Goal: Information Seeking & Learning: Learn about a topic

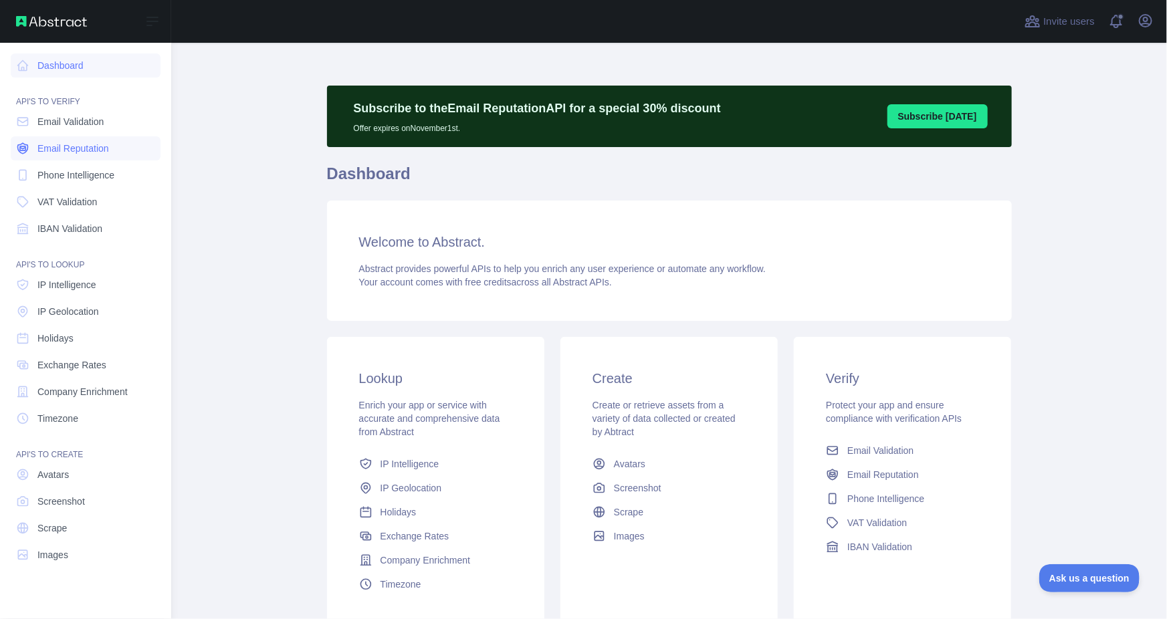
click at [92, 149] on span "Email Reputation" at bounding box center [73, 148] width 72 height 13
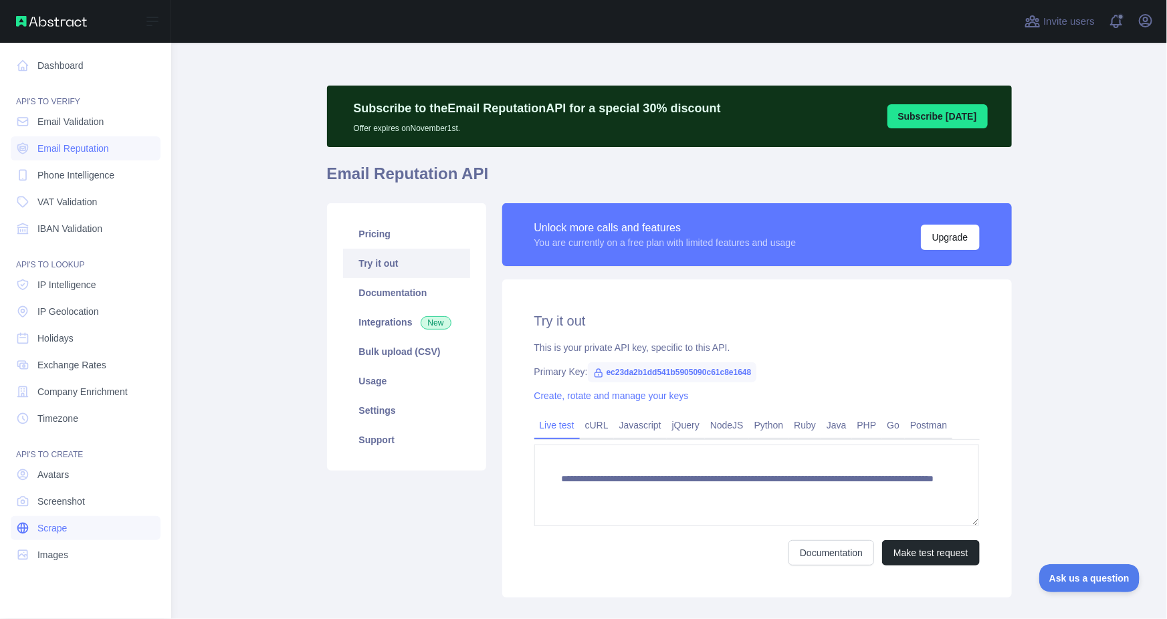
click at [66, 537] on link "Scrape" at bounding box center [86, 528] width 150 height 24
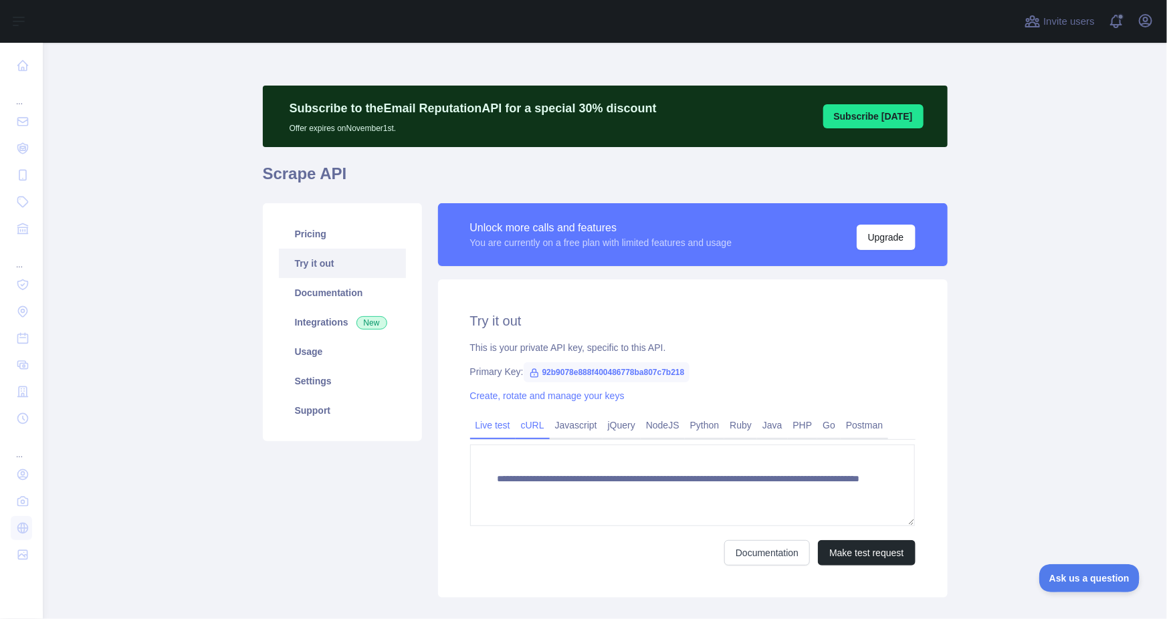
click at [531, 425] on link "cURL" at bounding box center [533, 425] width 34 height 21
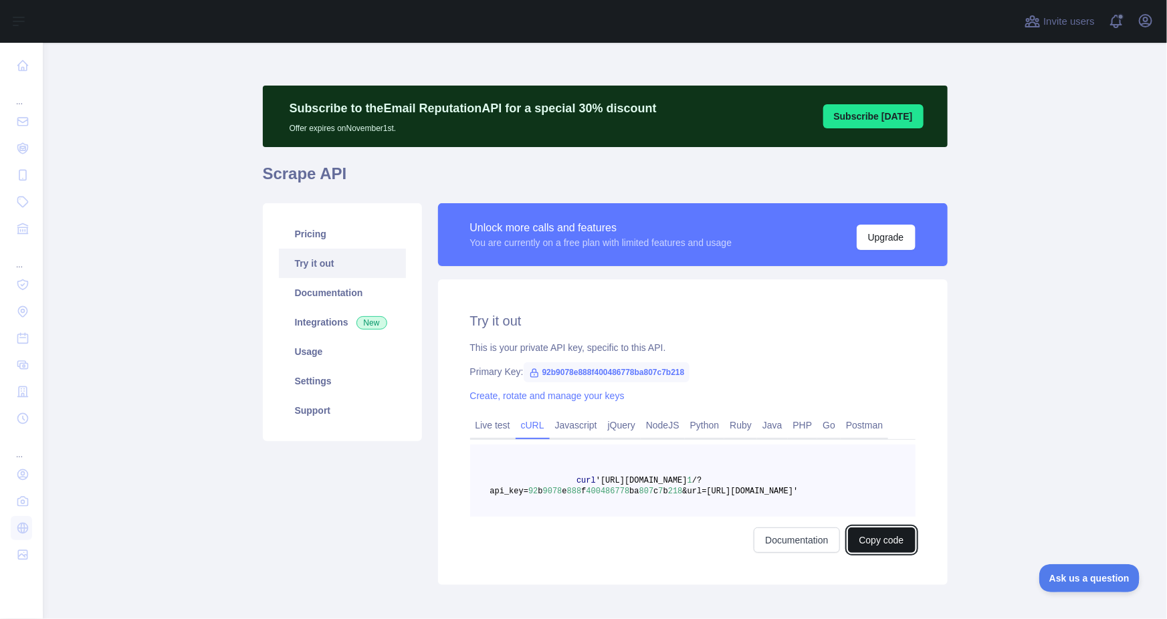
click at [872, 540] on button "Copy code" at bounding box center [882, 540] width 68 height 25
click at [379, 300] on link "Documentation" at bounding box center [342, 292] width 127 height 29
click at [314, 364] on link "Usage" at bounding box center [342, 351] width 127 height 29
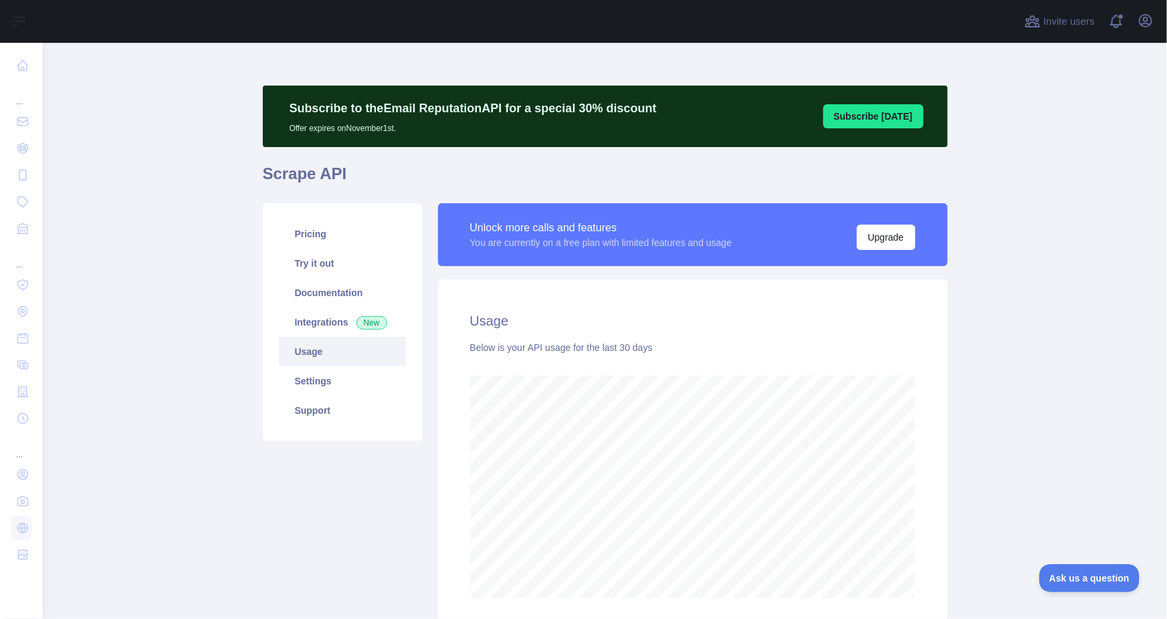
scroll to position [576, 1114]
click at [345, 381] on link "Settings" at bounding box center [342, 381] width 127 height 29
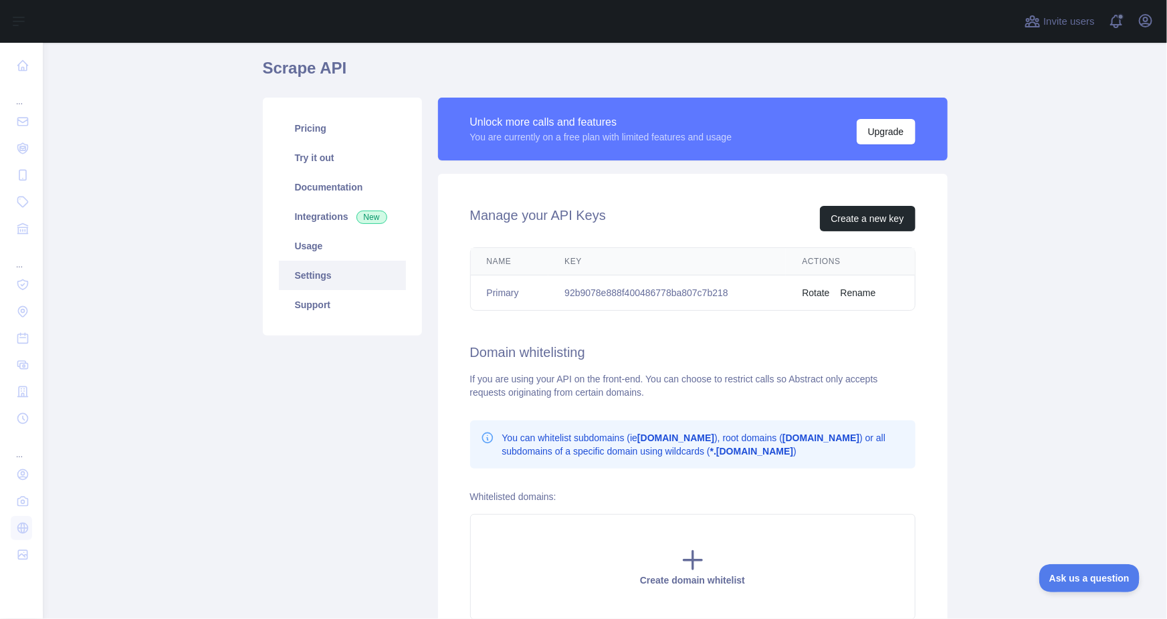
scroll to position [127, 0]
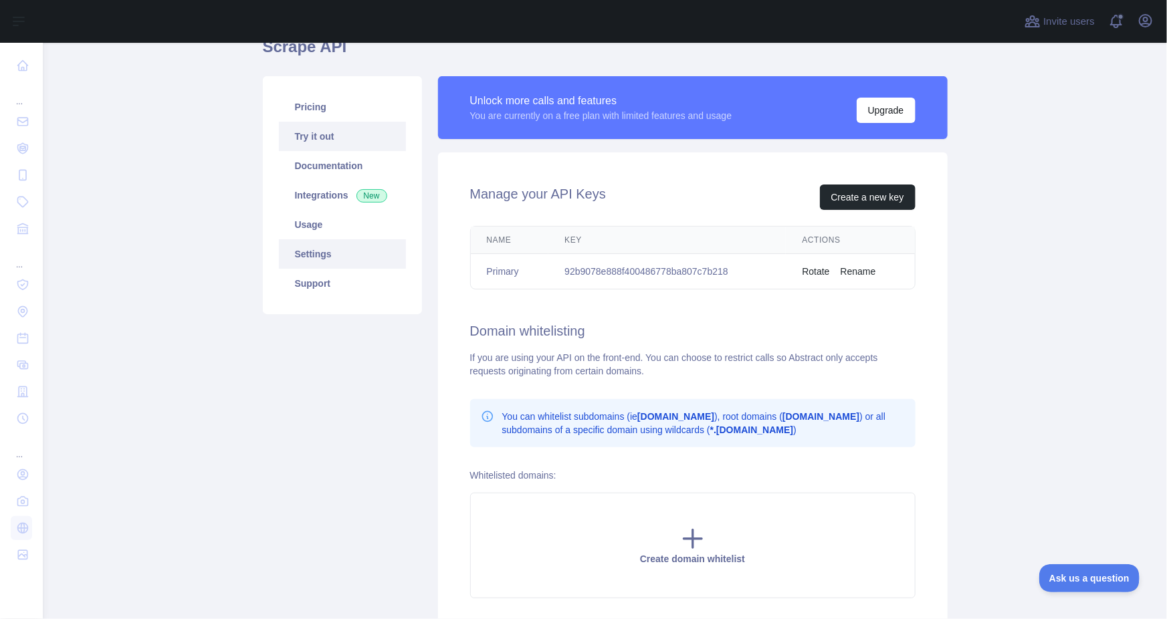
click at [333, 127] on link "Try it out" at bounding box center [342, 136] width 127 height 29
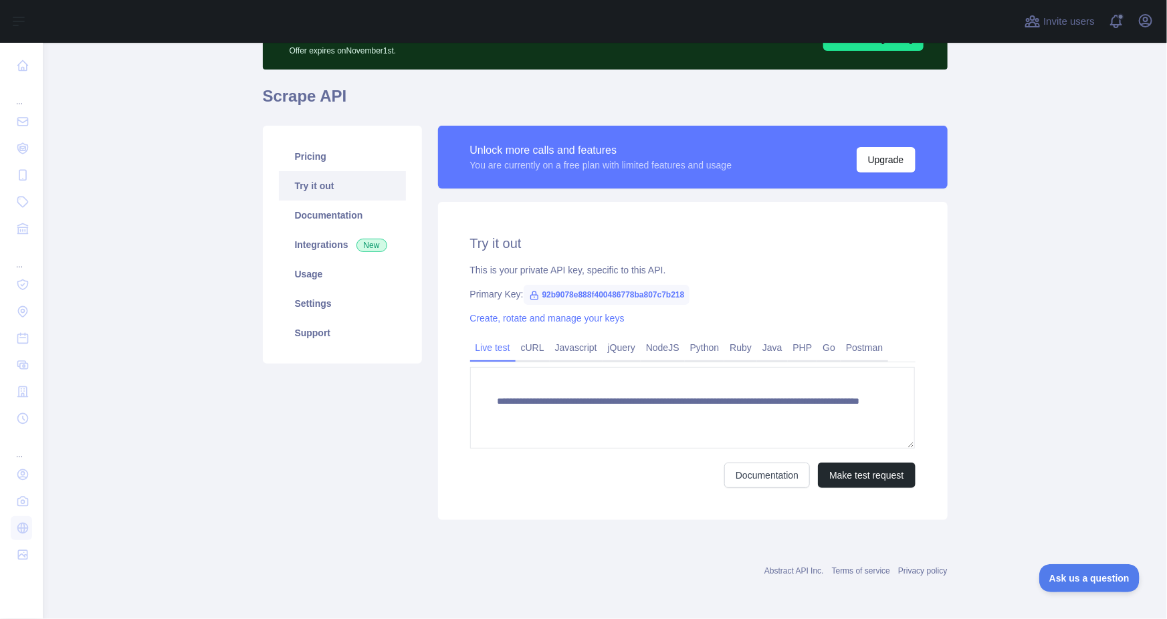
scroll to position [77, 0]
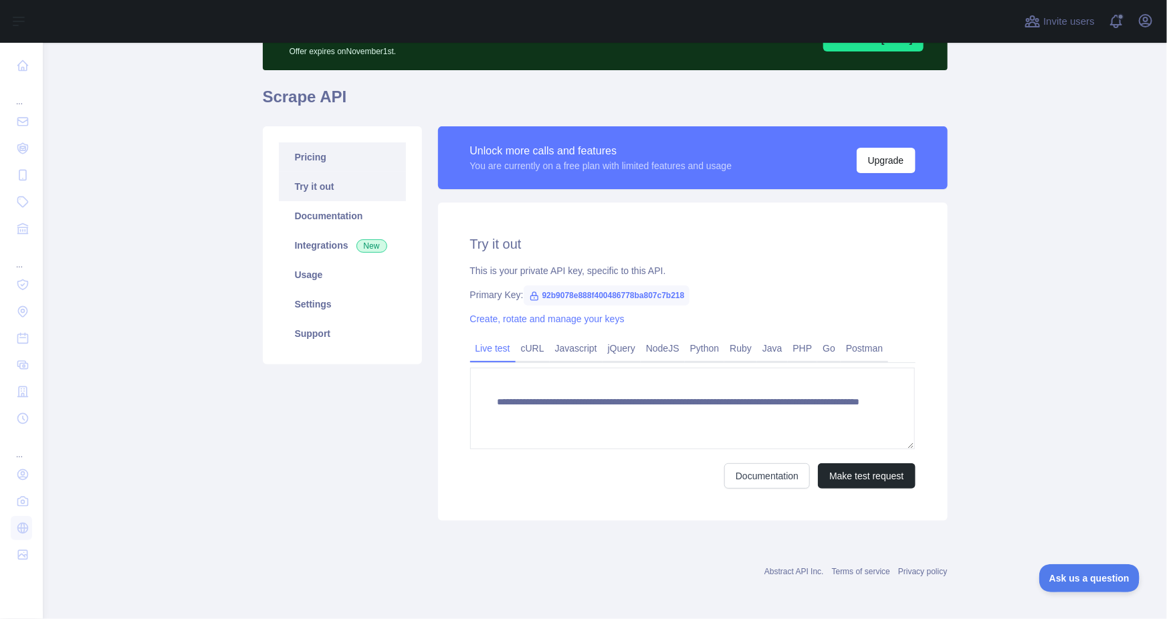
click at [349, 156] on link "Pricing" at bounding box center [342, 156] width 127 height 29
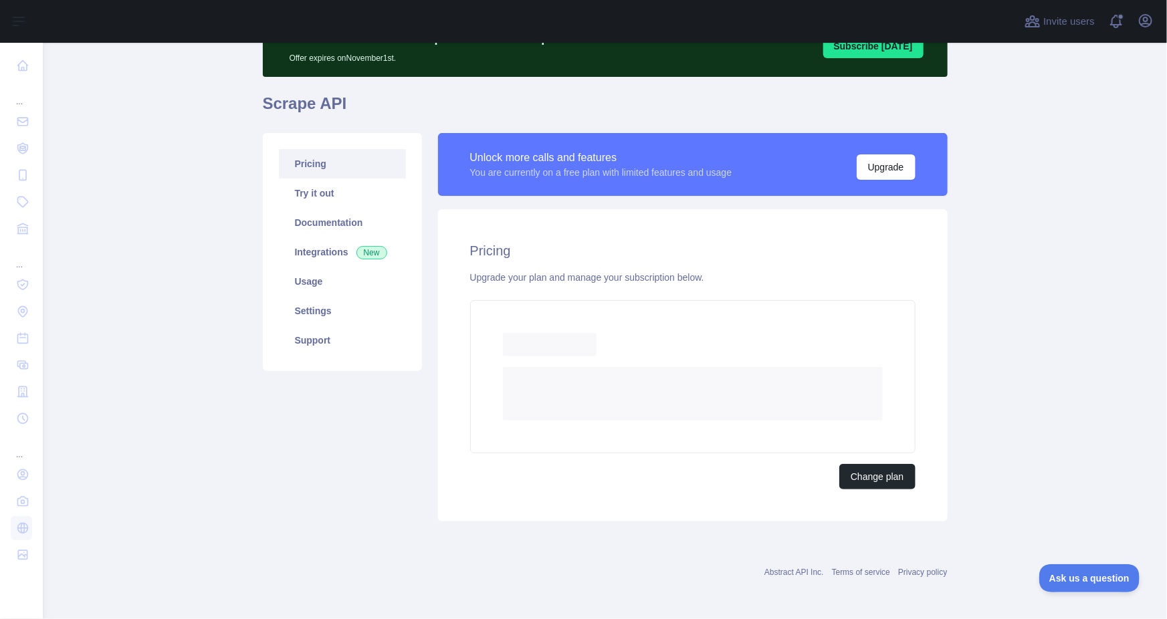
scroll to position [33, 0]
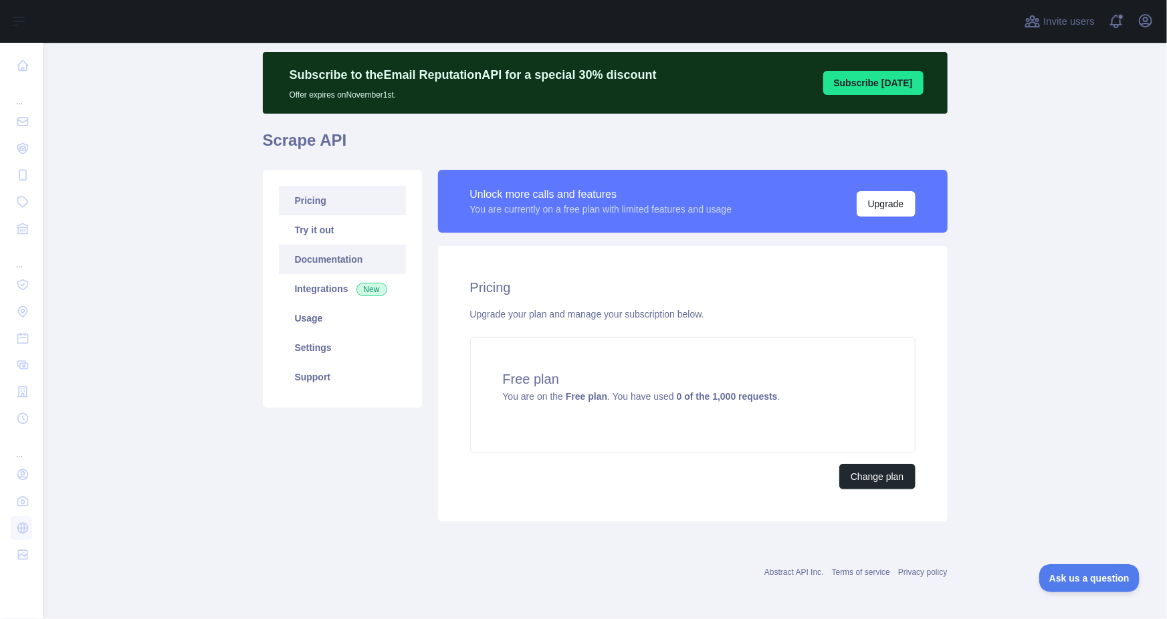
click at [354, 268] on link "Documentation" at bounding box center [342, 259] width 127 height 29
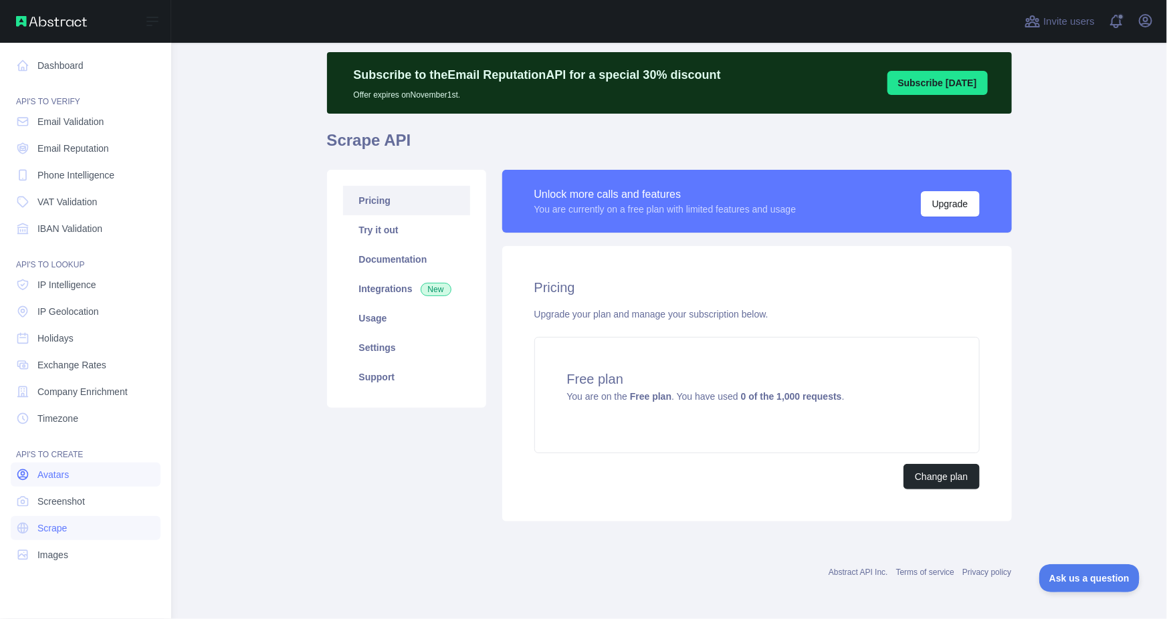
click at [117, 468] on link "Avatars" at bounding box center [86, 475] width 150 height 24
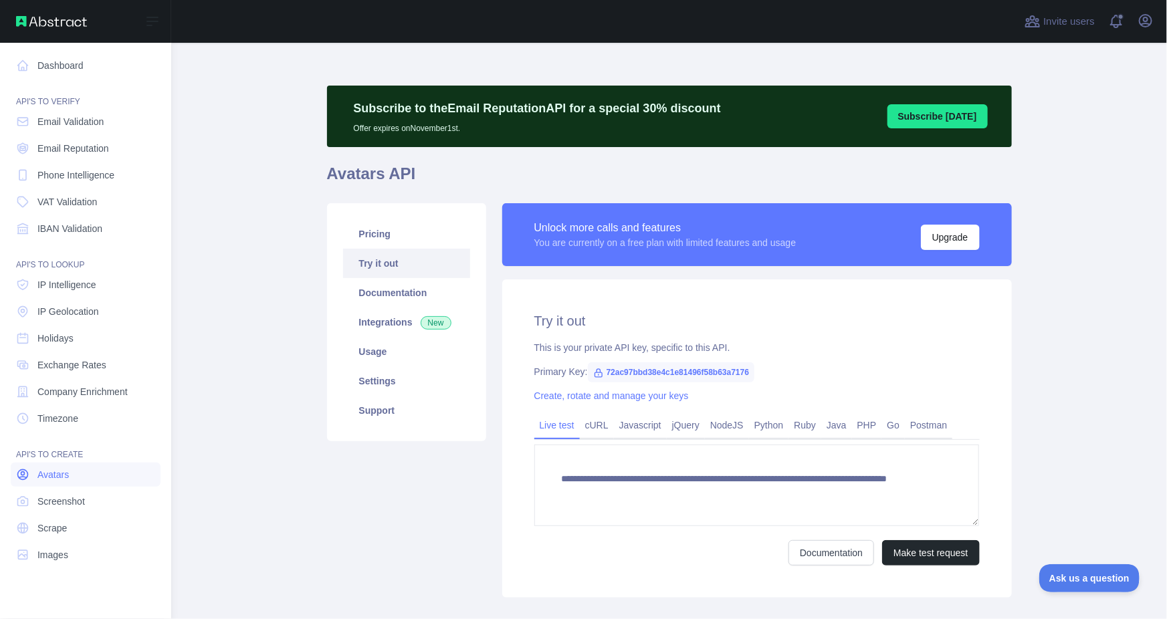
click at [117, 468] on link "Avatars" at bounding box center [86, 475] width 150 height 24
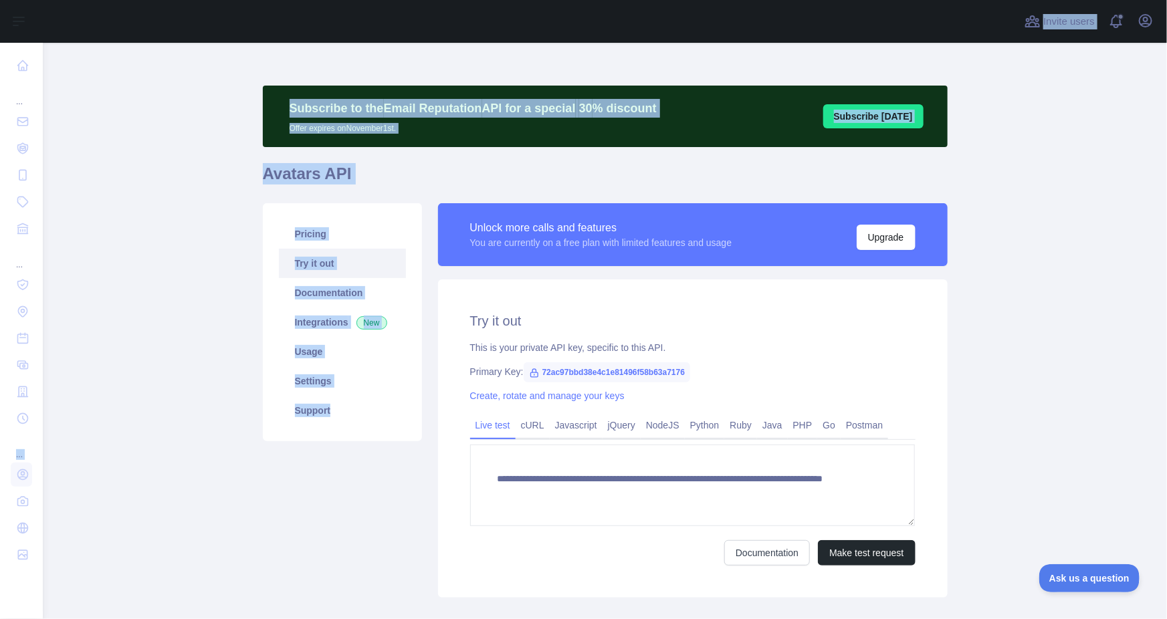
drag, startPoint x: 120, startPoint y: 455, endPoint x: 185, endPoint y: 429, distance: 70.3
click at [185, 429] on div "**********" at bounding box center [583, 309] width 1167 height 619
click at [185, 429] on main "**********" at bounding box center [605, 331] width 1125 height 577
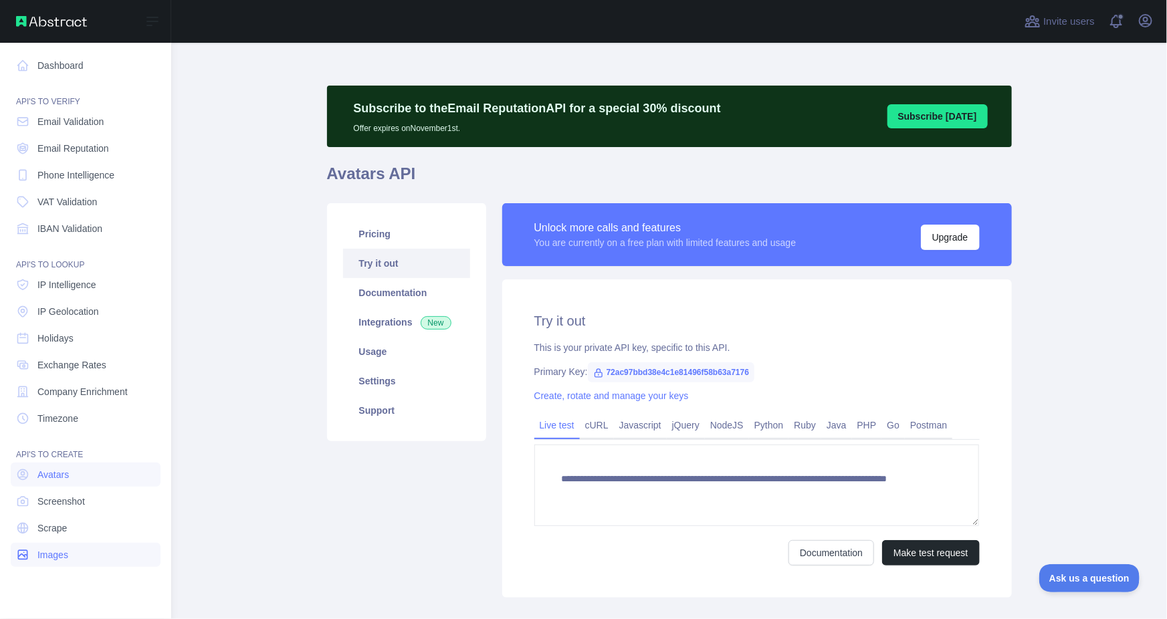
click at [72, 546] on link "Images" at bounding box center [86, 555] width 150 height 24
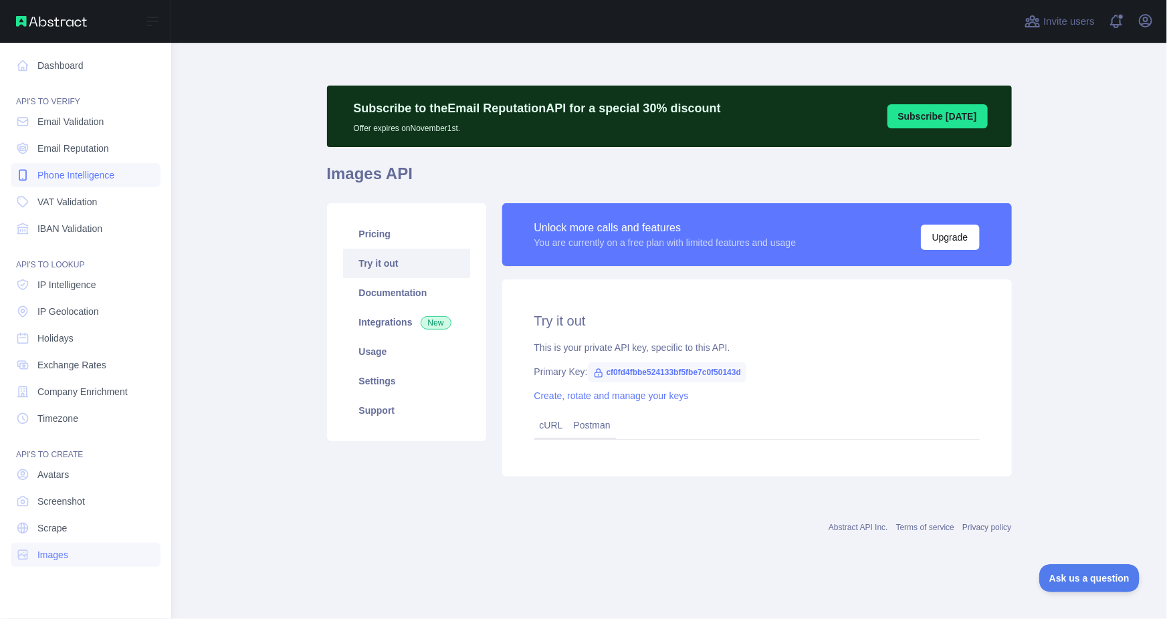
click at [114, 169] on span "Phone Intelligence" at bounding box center [75, 175] width 77 height 13
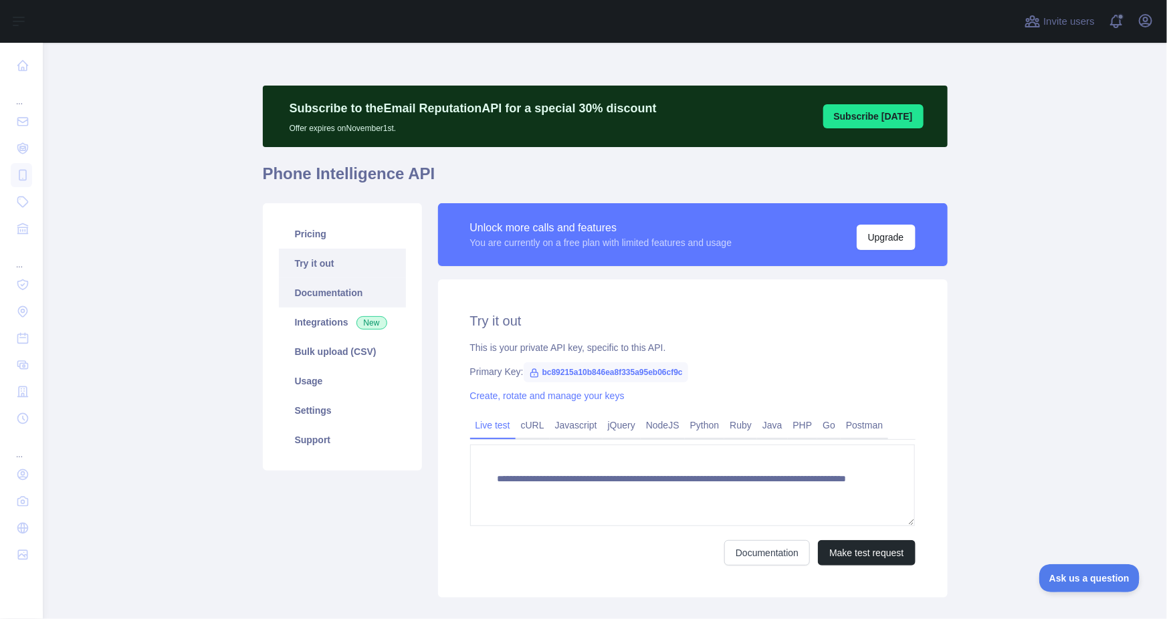
click at [351, 280] on link "Documentation" at bounding box center [342, 292] width 127 height 29
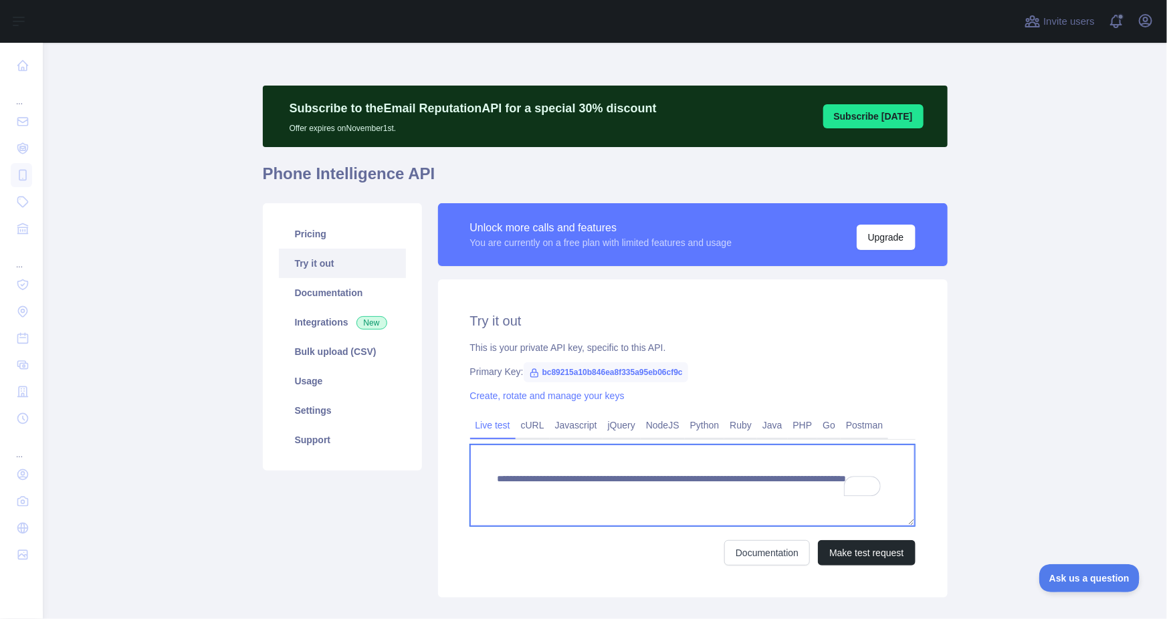
drag, startPoint x: 489, startPoint y: 478, endPoint x: 796, endPoint y: 490, distance: 307.3
click at [798, 490] on textarea "**********" at bounding box center [693, 486] width 446 height 82
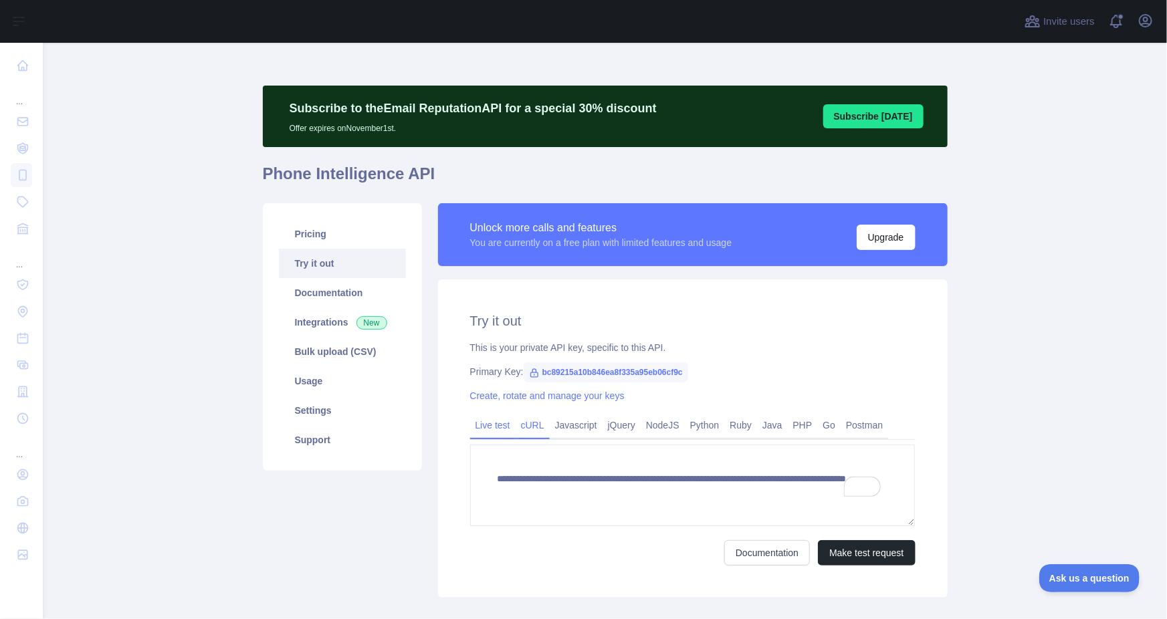
click at [517, 428] on link "cURL" at bounding box center [533, 425] width 34 height 21
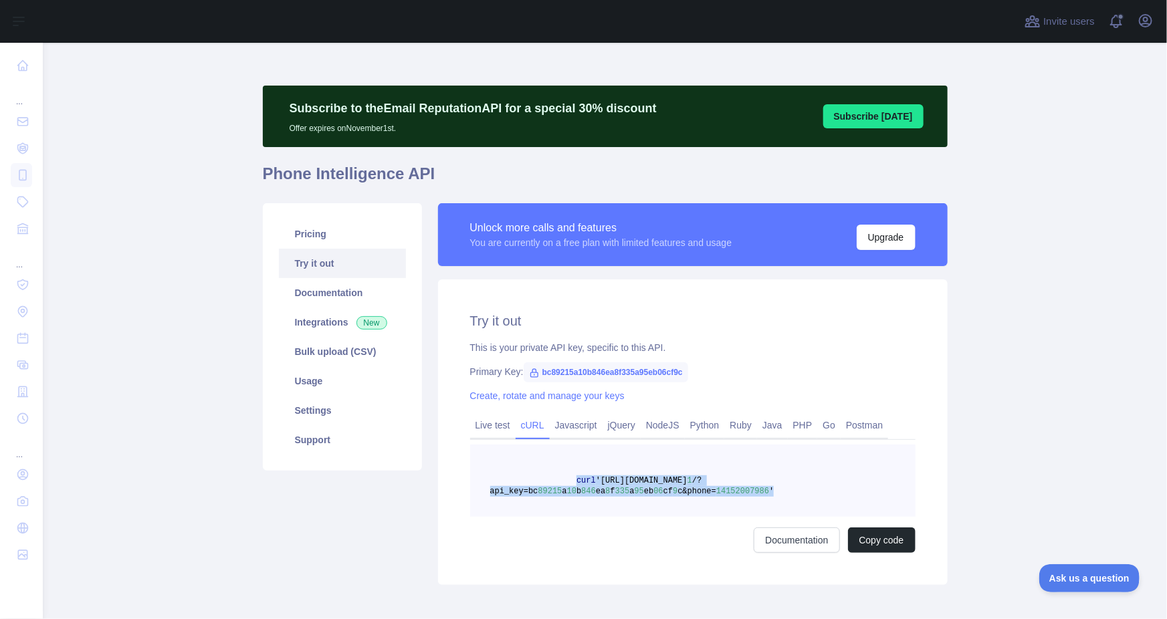
drag, startPoint x: 743, startPoint y: 491, endPoint x: 563, endPoint y: 480, distance: 180.3
click at [563, 480] on span "curl '[URL][DOMAIN_NAME] 1 /?api_key=bc 89215 a 10 b 846 ea 8 f 335 a 95 eb 06 …" at bounding box center [632, 486] width 284 height 20
copy span "curl '[URL][DOMAIN_NAME] 1 /?api_key=bc 89215 a 10 b 846 ea 8 f 335 a 95 eb 06 …"
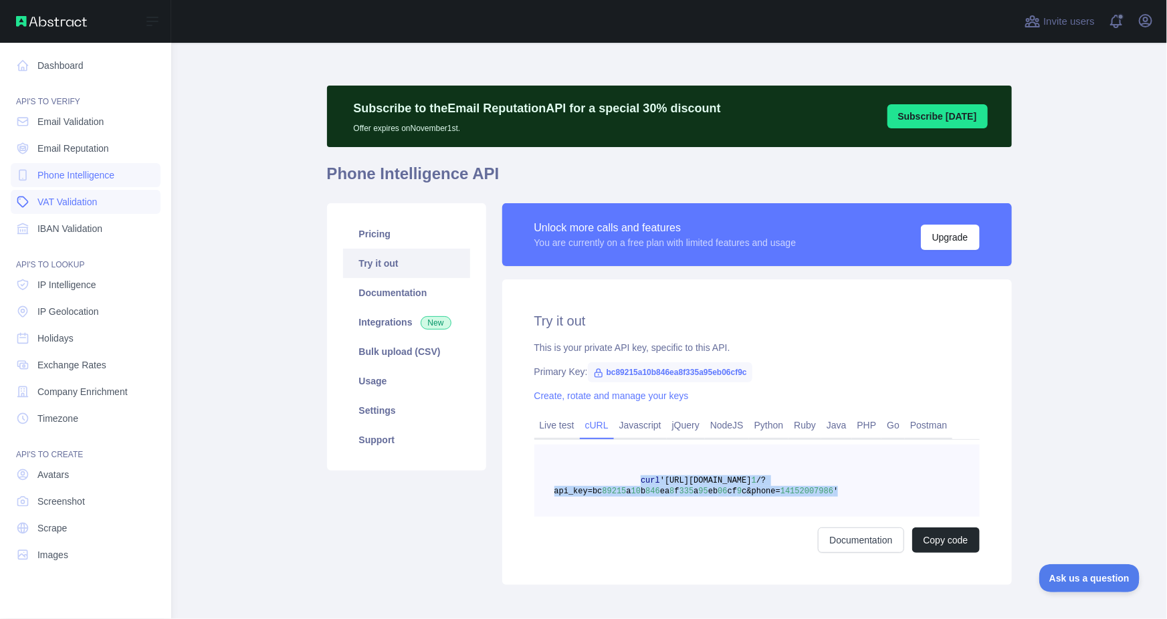
click at [90, 194] on link "VAT Validation" at bounding box center [86, 202] width 150 height 24
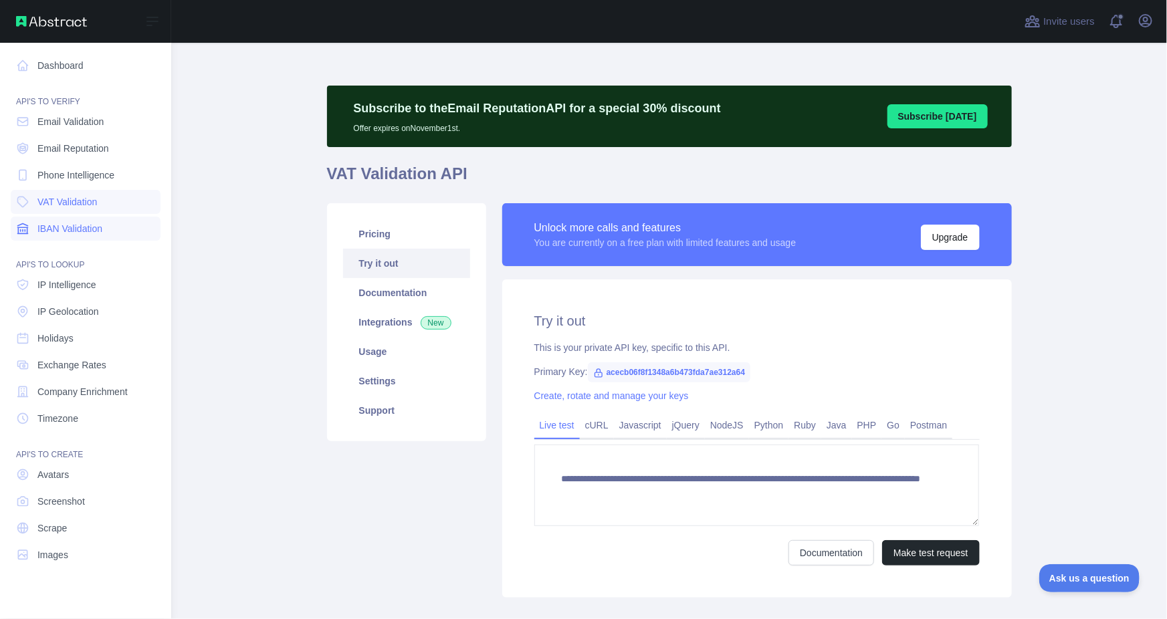
click at [100, 221] on link "IBAN Validation" at bounding box center [86, 229] width 150 height 24
